Goal: Book appointment/travel/reservation

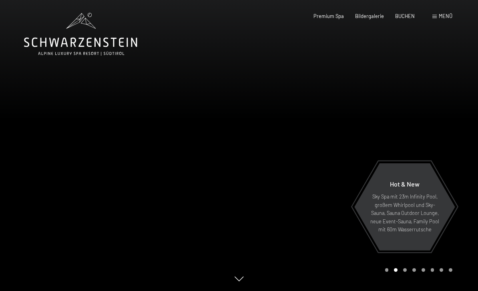
click at [407, 18] on span "BUCHEN" at bounding box center [405, 16] width 20 height 6
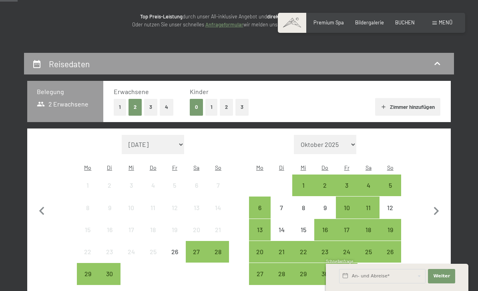
scroll to position [101, 0]
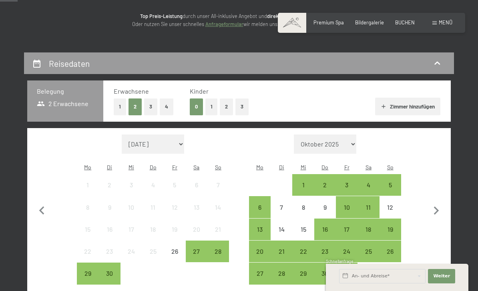
click at [221, 248] on div "28" at bounding box center [218, 258] width 20 height 20
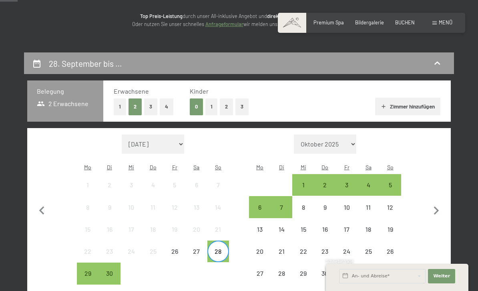
click at [352, 182] on div "3" at bounding box center [347, 192] width 20 height 20
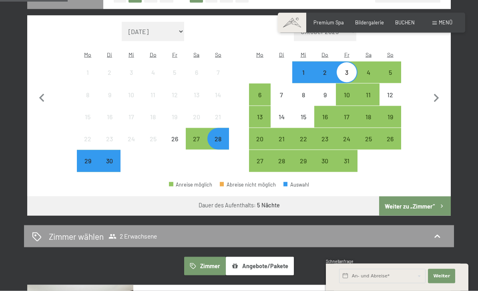
click at [424, 197] on button "Weiter zu „Zimmer“" at bounding box center [415, 206] width 72 height 19
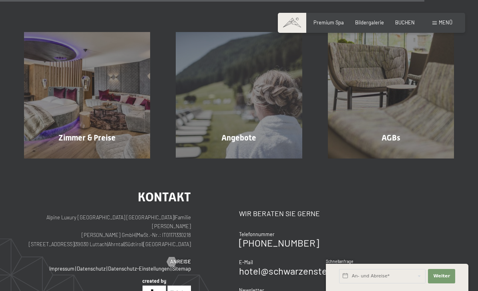
scroll to position [1123, 0]
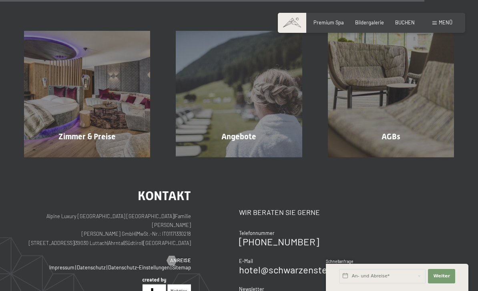
click at [243, 133] on div "Angebote Mehr erfahren" at bounding box center [239, 94] width 152 height 126
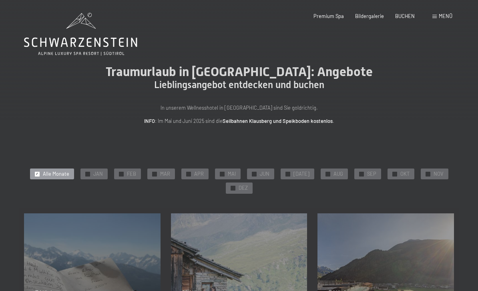
click at [367, 175] on span "SEP" at bounding box center [371, 174] width 9 height 7
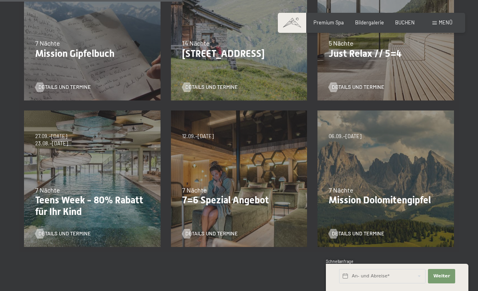
scroll to position [251, 0]
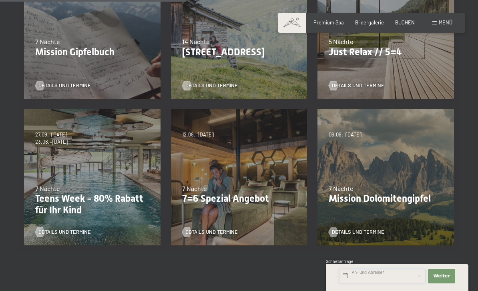
click at [381, 284] on input "text" at bounding box center [382, 276] width 87 height 14
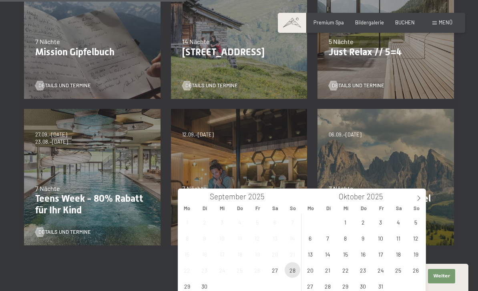
click at [298, 272] on span "28" at bounding box center [293, 270] width 16 height 16
click at [380, 224] on span "3" at bounding box center [381, 222] width 16 height 16
type input "So. 28.09.2025 - Fr. 03.10.2025"
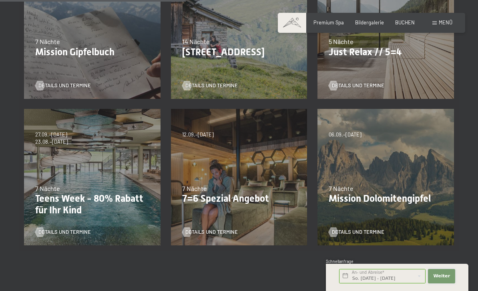
click at [445, 280] on span "Weiter" at bounding box center [441, 276] width 17 height 6
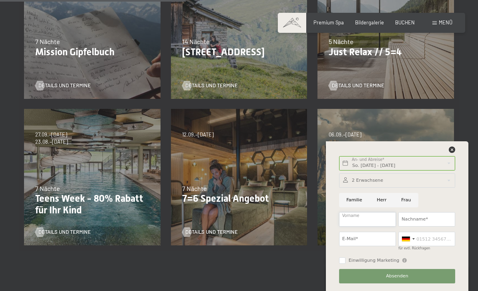
click at [371, 227] on input "Vorname" at bounding box center [367, 219] width 57 height 14
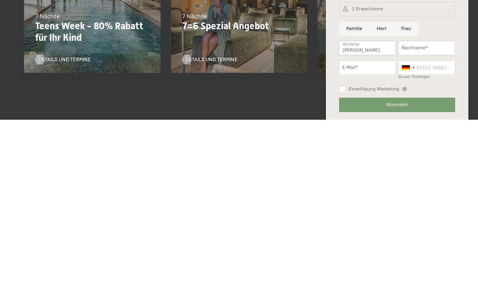
type input "Peter"
click at [437, 212] on input "Nachname*" at bounding box center [427, 219] width 57 height 14
type input "Hammelbacher"
click at [373, 232] on input "E-Mail*" at bounding box center [367, 239] width 57 height 14
type input "Peter.hammelbacher@t-online.de"
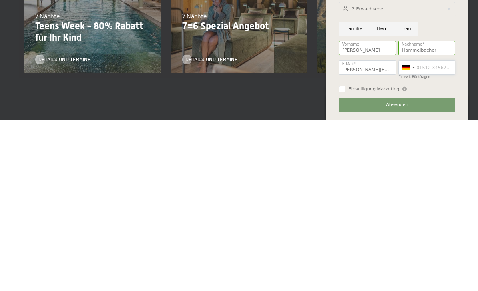
click at [446, 232] on input "für evtl. Rückfragen" at bounding box center [427, 239] width 57 height 14
type input "+491759181920"
click at [418, 269] on button "Absenden" at bounding box center [397, 276] width 116 height 14
